Goal: Task Accomplishment & Management: Manage account settings

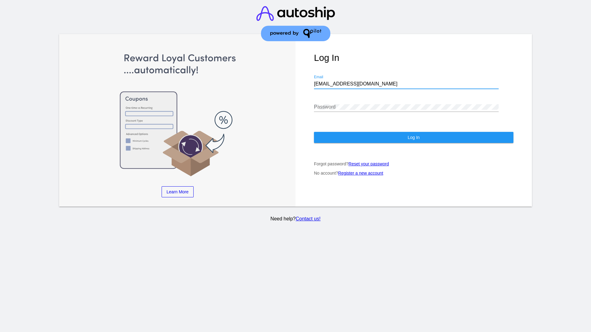
type input "jr@patternsinthecloud.com"
click at [413, 138] on span "Log In" at bounding box center [414, 137] width 12 height 5
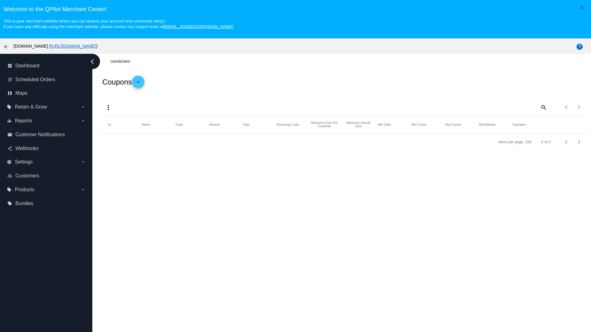
click at [108, 107] on mat-icon "more_vert" at bounding box center [108, 107] width 7 height 7
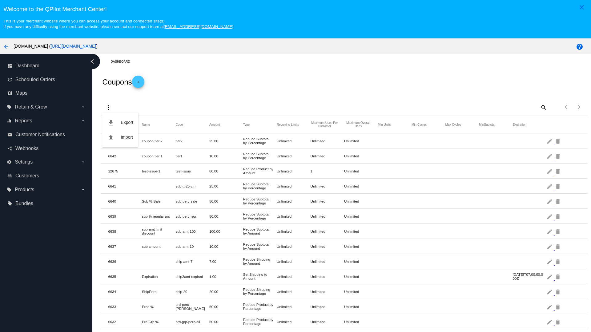
click at [120, 137] on button "file_upload Import" at bounding box center [120, 137] width 36 height 15
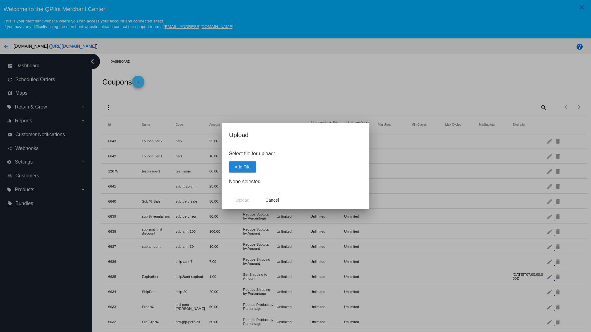
click at [243, 167] on span "Add File" at bounding box center [243, 167] width 16 height 5
click at [243, 200] on span "Upload" at bounding box center [243, 200] width 14 height 5
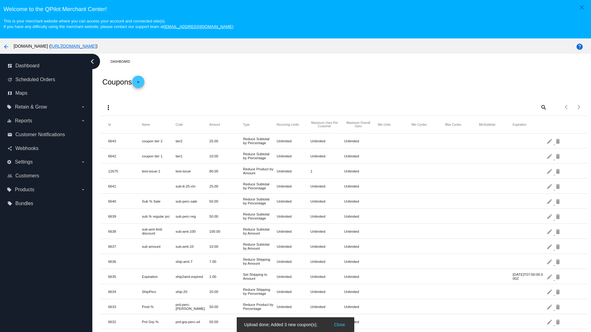
scroll to position [254, 0]
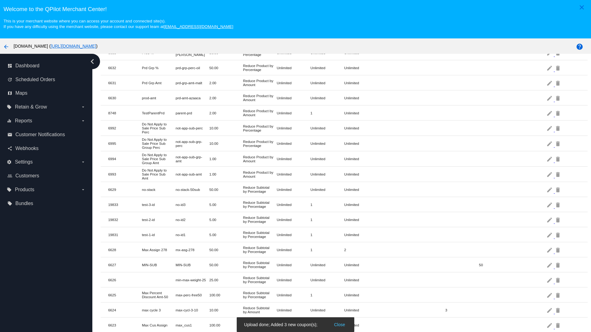
click at [558, 205] on mat-icon "delete" at bounding box center [558, 205] width 7 height 10
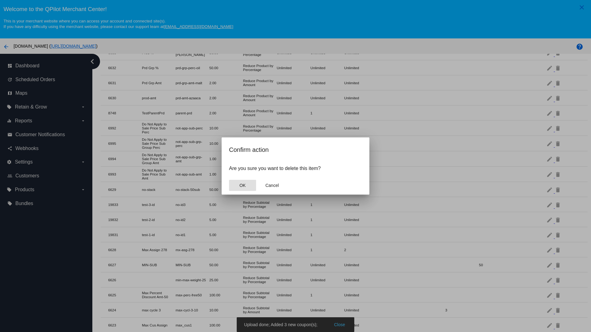
click at [243, 186] on span "OK" at bounding box center [242, 185] width 6 height 5
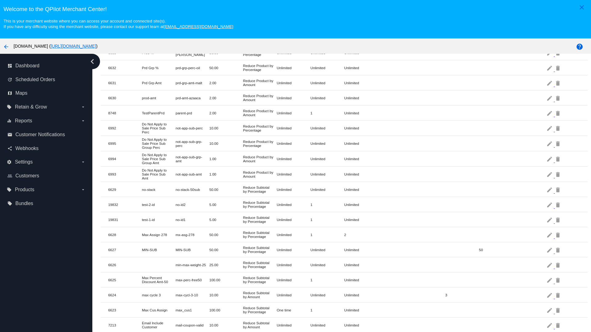
click at [558, 205] on mat-icon "delete" at bounding box center [558, 205] width 7 height 10
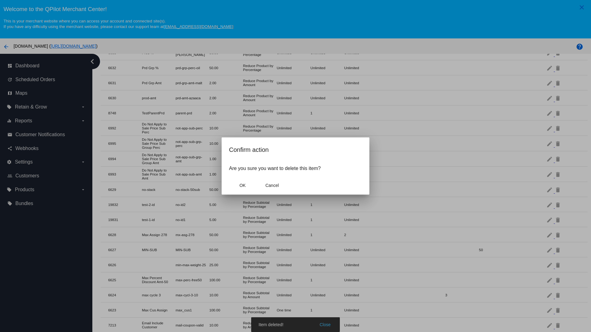
click at [243, 186] on span "OK" at bounding box center [242, 185] width 6 height 5
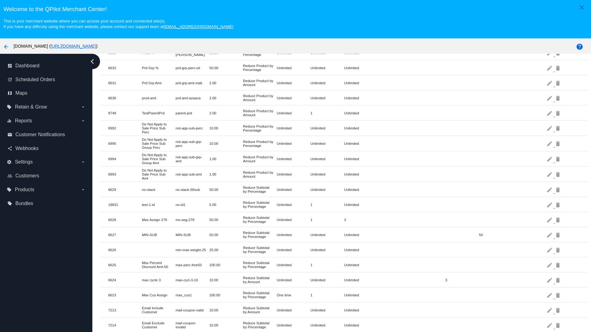
click at [558, 205] on mat-icon "delete" at bounding box center [558, 205] width 7 height 10
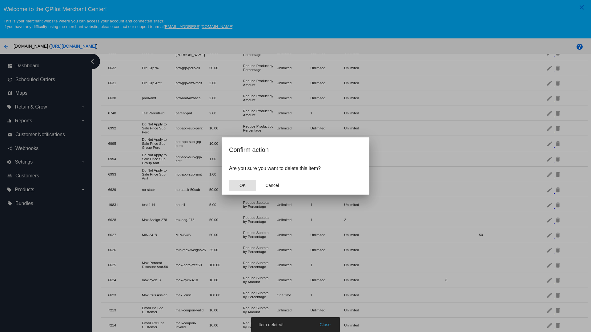
click at [243, 186] on span "OK" at bounding box center [242, 185] width 6 height 5
